Goal: Information Seeking & Learning: Learn about a topic

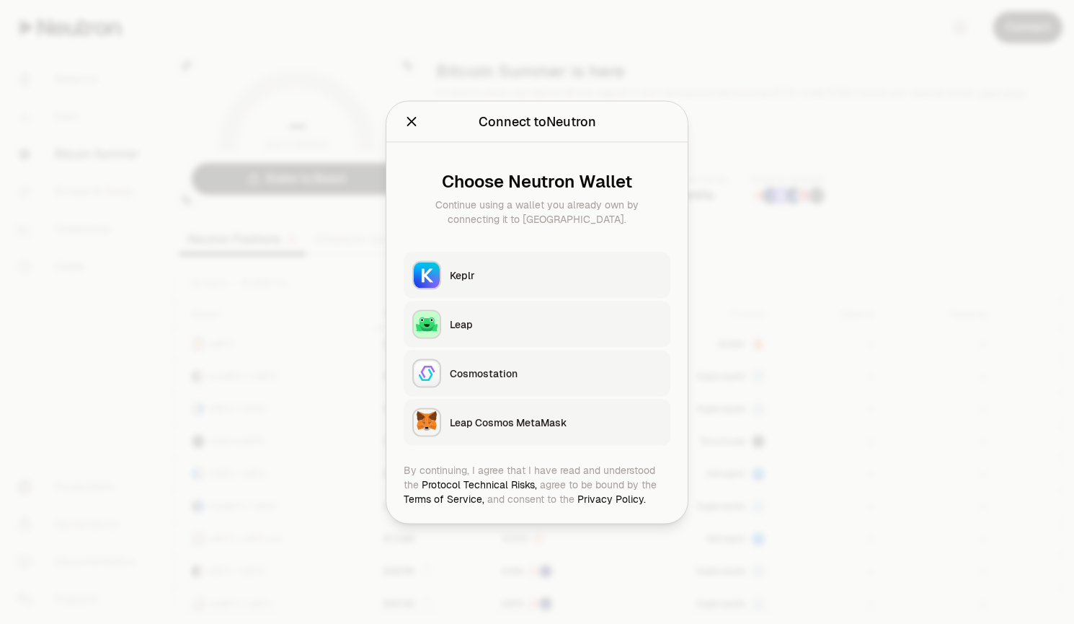
click at [518, 284] on button "Keplr" at bounding box center [537, 275] width 267 height 46
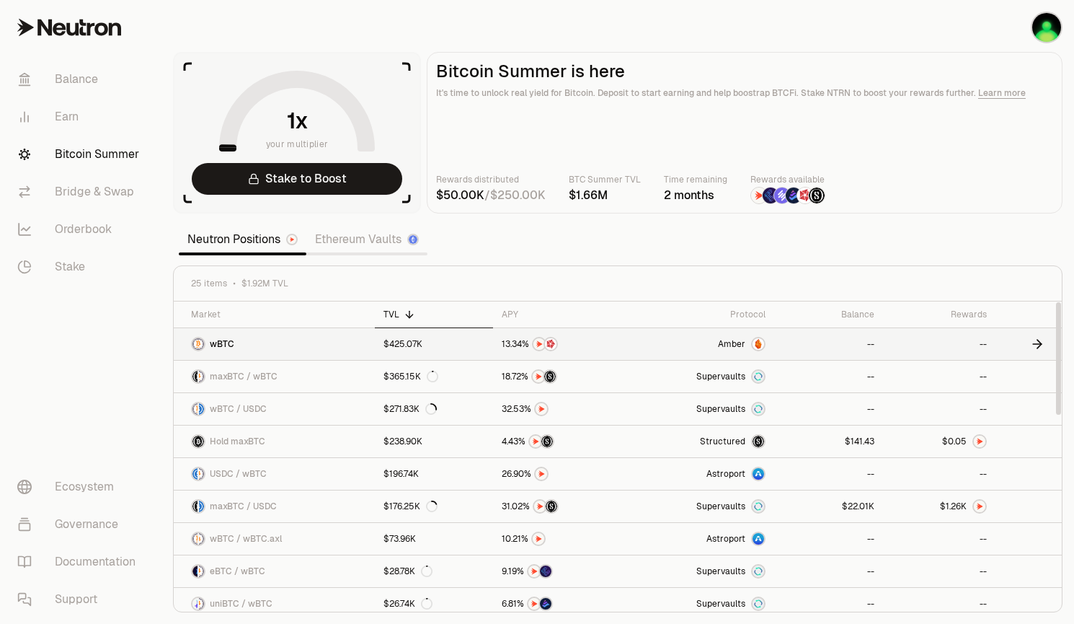
click at [737, 345] on span "Amber" at bounding box center [731, 344] width 27 height 12
click at [373, 242] on link "Ethereum Vaults" at bounding box center [366, 239] width 121 height 29
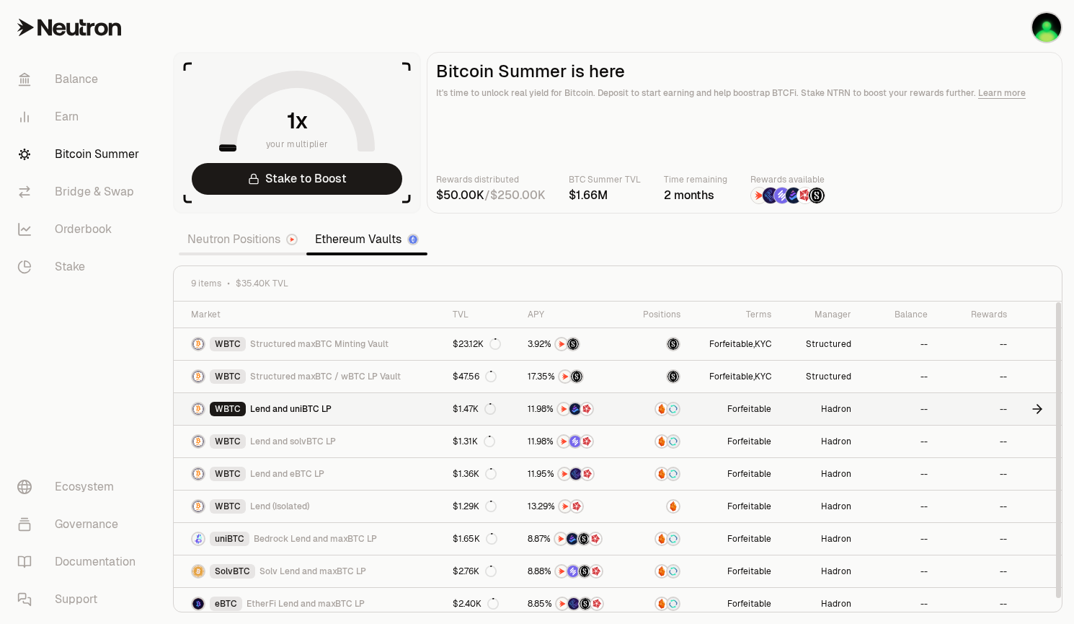
click at [720, 408] on link "Forfeitable" at bounding box center [734, 409] width 91 height 32
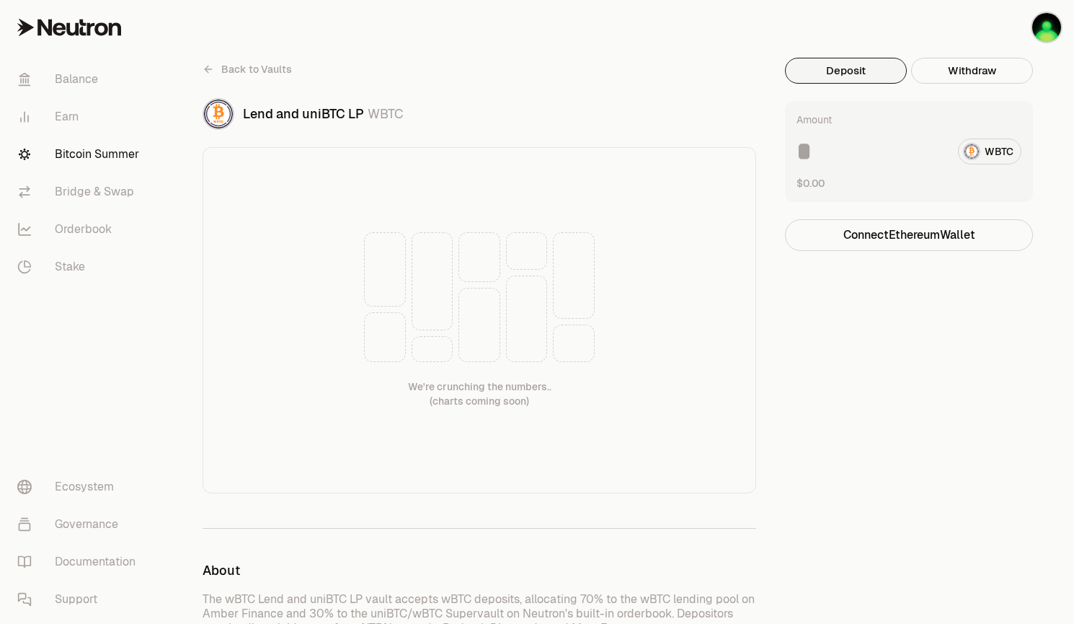
click at [735, 408] on div "We're crunching the numbers.. (charts coming soon)" at bounding box center [480, 320] width 554 height 346
click at [489, 322] on div at bounding box center [480, 325] width 42 height 74
click at [549, 317] on div at bounding box center [479, 297] width 231 height 130
click at [399, 263] on div at bounding box center [385, 269] width 42 height 74
click at [399, 328] on div at bounding box center [385, 337] width 42 height 50
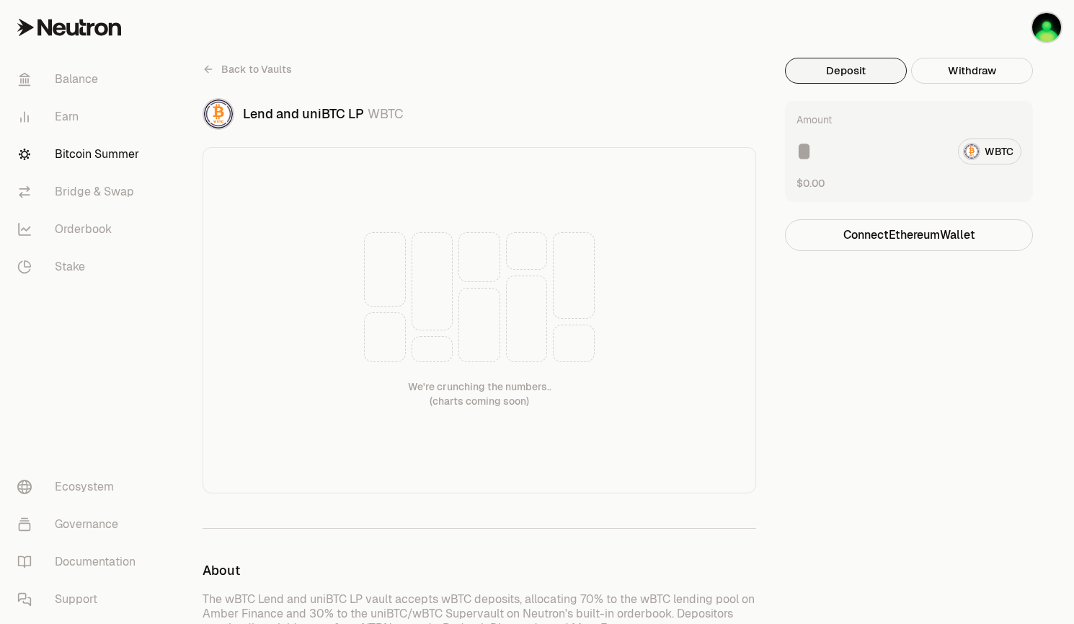
click at [502, 340] on div at bounding box center [479, 297] width 231 height 130
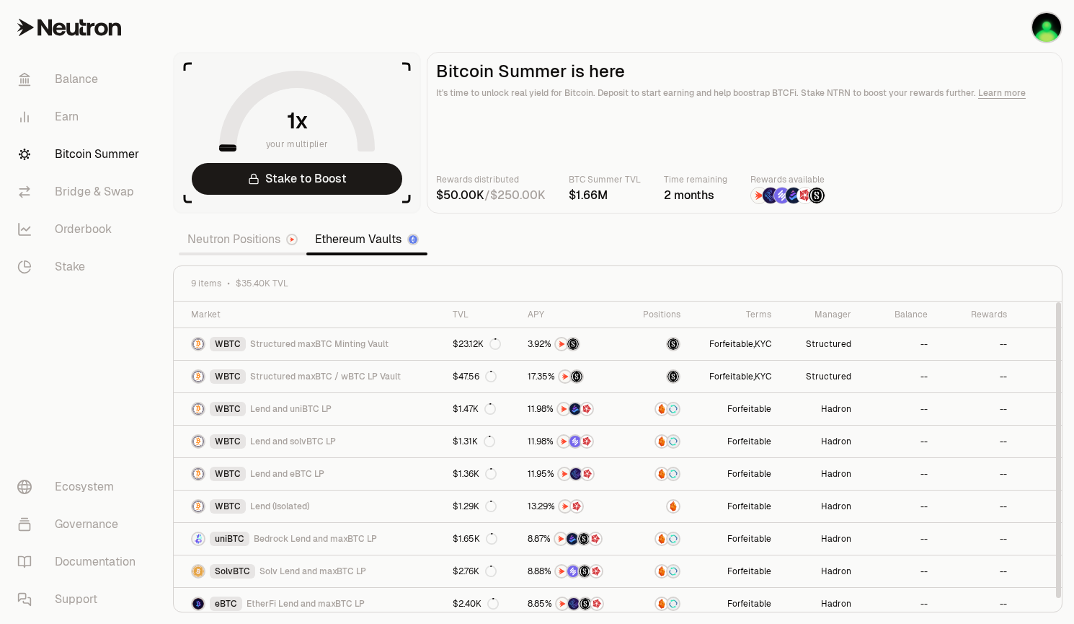
click at [226, 244] on link "Neutron Positions" at bounding box center [243, 239] width 128 height 29
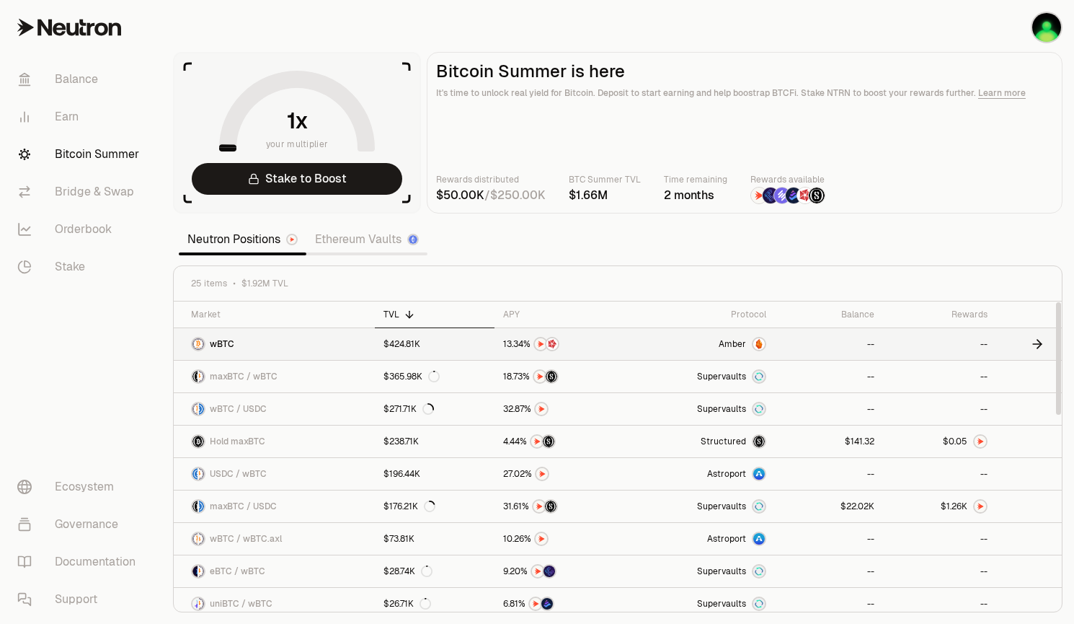
click at [746, 345] on span "Amber" at bounding box center [732, 344] width 27 height 12
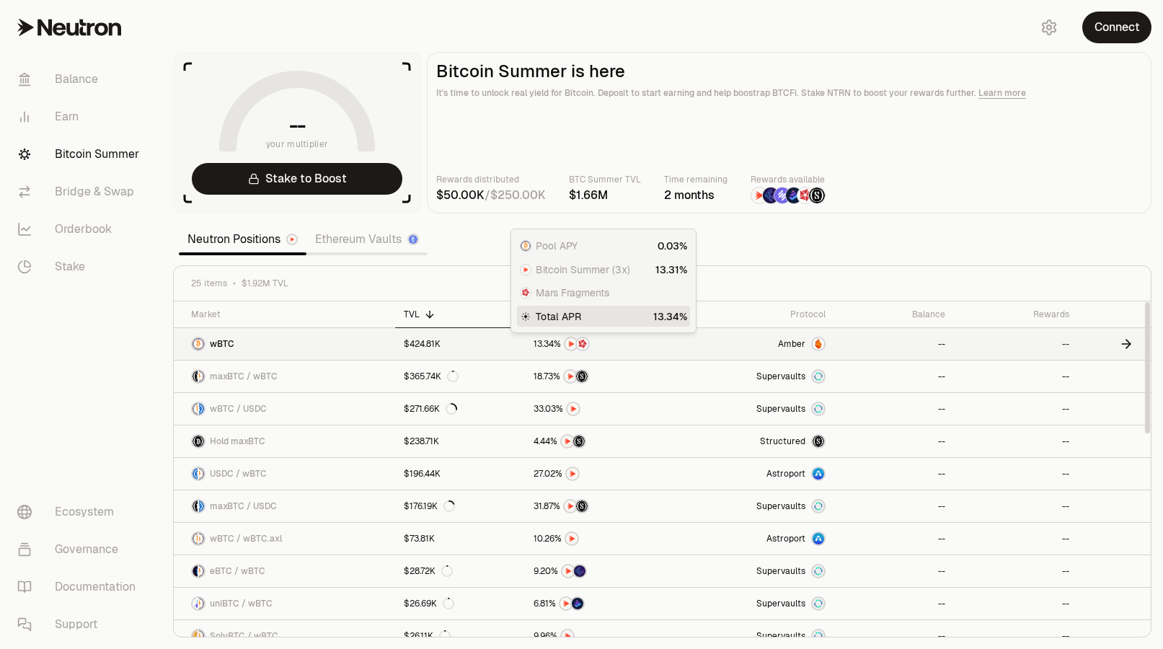
click at [717, 344] on link "Amber" at bounding box center [757, 344] width 156 height 32
